Goal: Feedback & Contribution: Leave review/rating

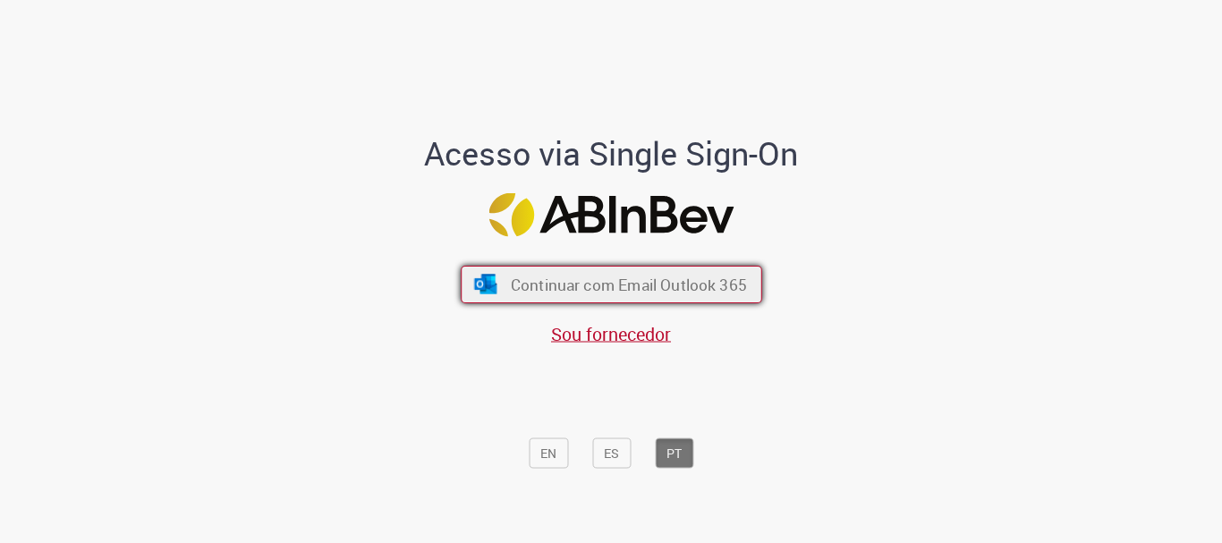
click at [585, 276] on span "Continuar com Email Outlook 365" at bounding box center [628, 285] width 236 height 21
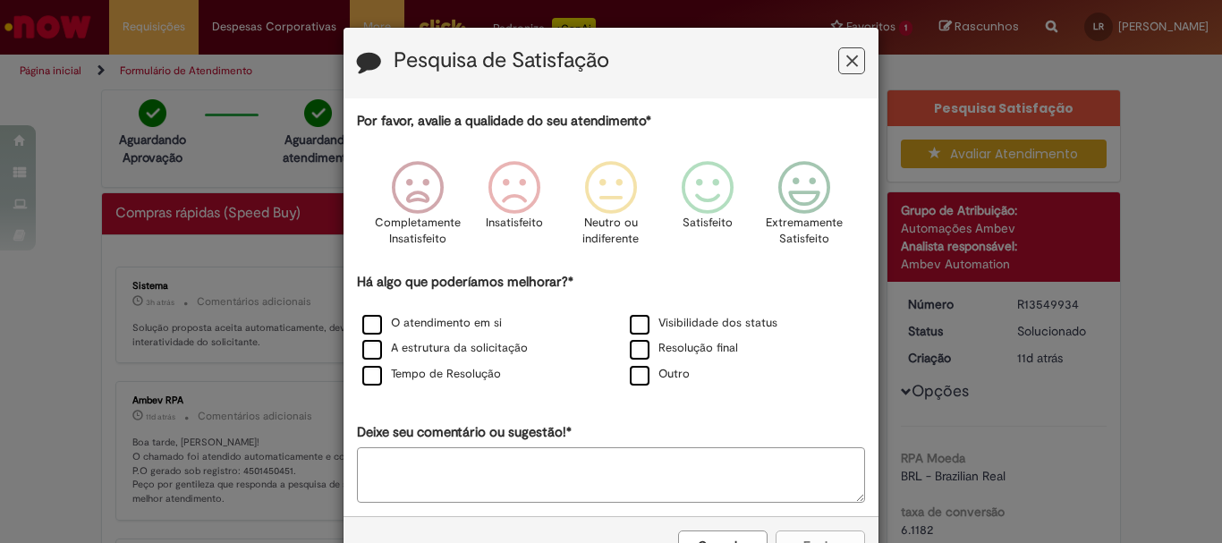
click at [846, 67] on icon "Feedback" at bounding box center [852, 61] width 12 height 19
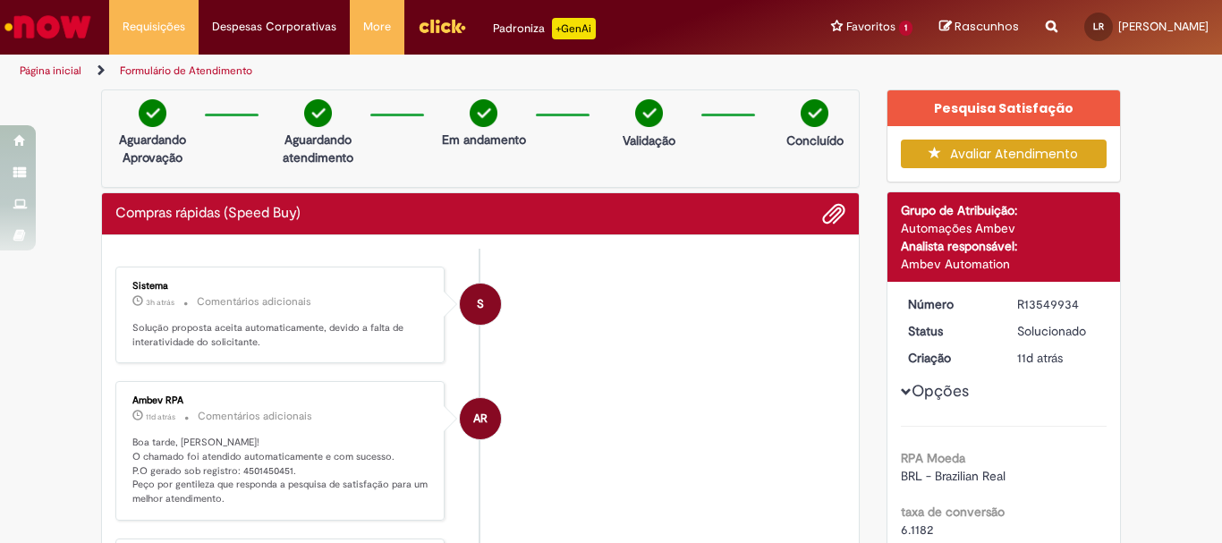
click at [1001, 144] on button "Avaliar Atendimento" at bounding box center [1004, 154] width 207 height 29
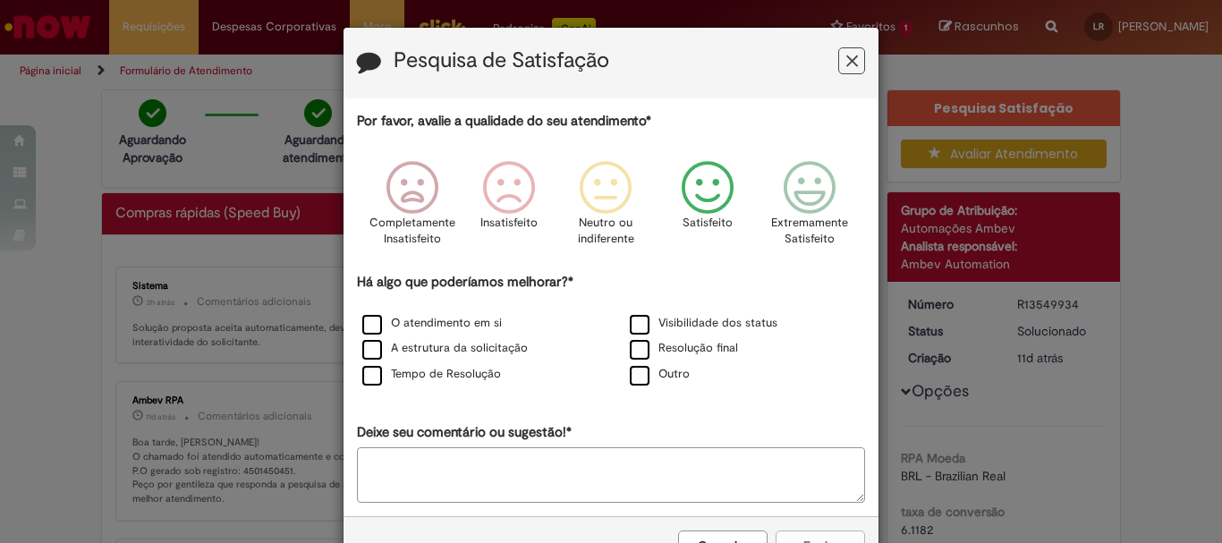
click at [706, 197] on icon "Feedback" at bounding box center [707, 188] width 67 height 54
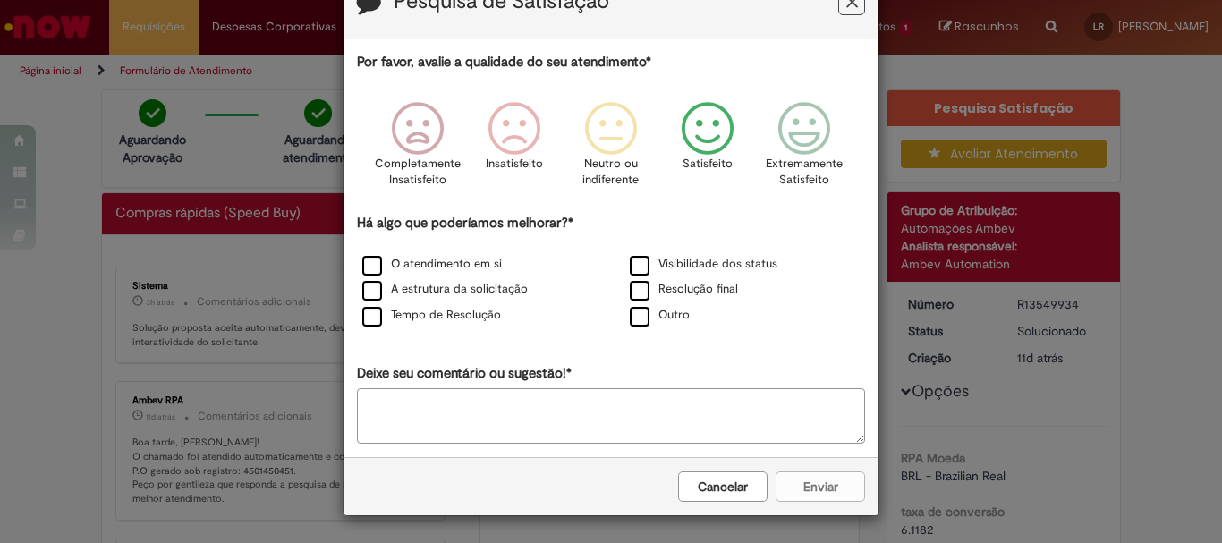
click at [637, 424] on textarea "Deixe seu comentário ou sugestão!*" at bounding box center [611, 415] width 508 height 55
type textarea "**"
click at [637, 271] on label "Visibilidade dos status" at bounding box center [704, 264] width 148 height 17
click at [798, 476] on button "Enviar" at bounding box center [819, 486] width 89 height 30
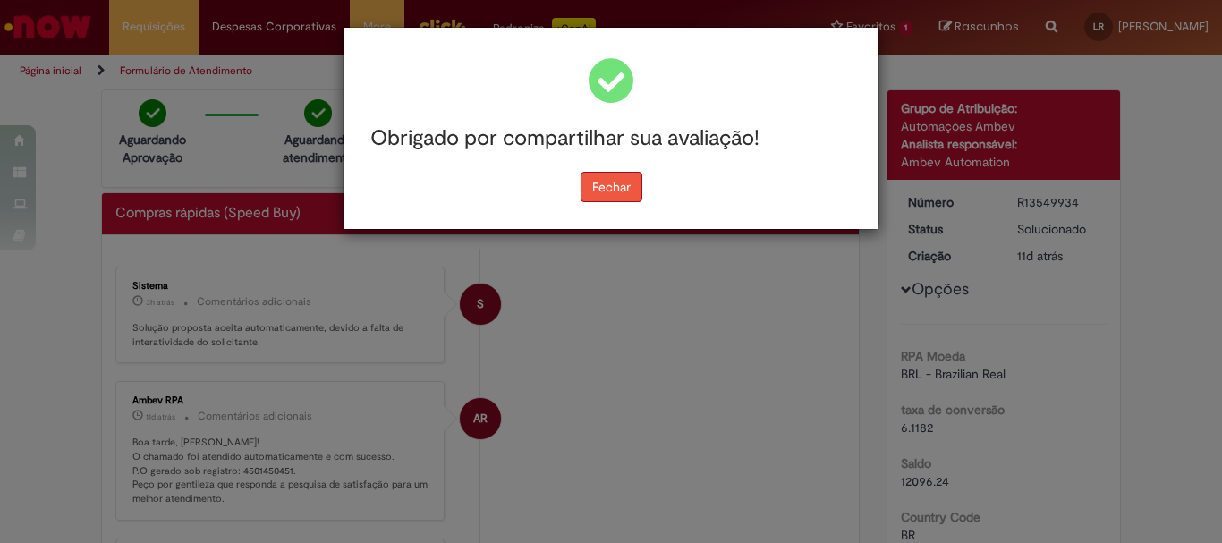
click at [641, 179] on button "Fechar" at bounding box center [612, 187] width 62 height 30
